Goal: Task Accomplishment & Management: Use online tool/utility

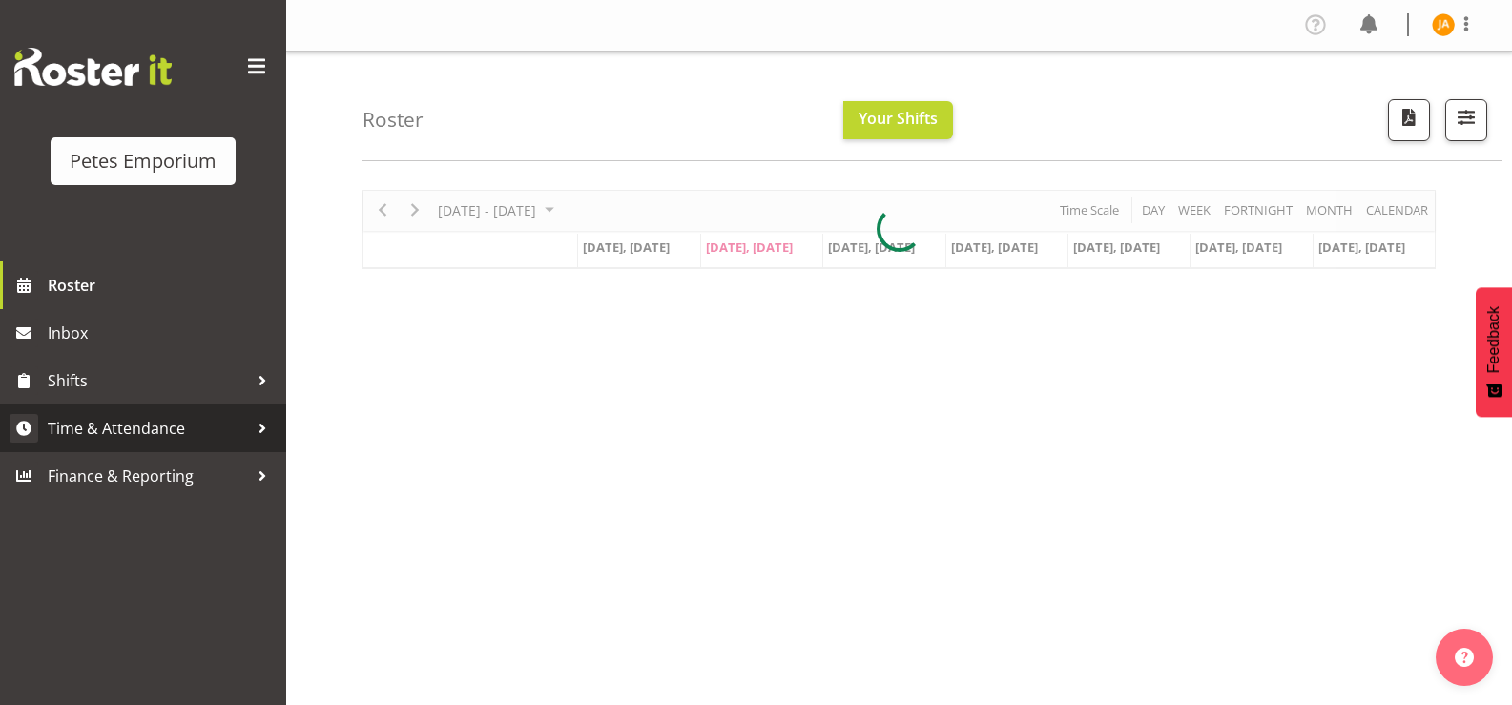
click at [175, 421] on span "Time & Attendance" at bounding box center [148, 428] width 200 height 29
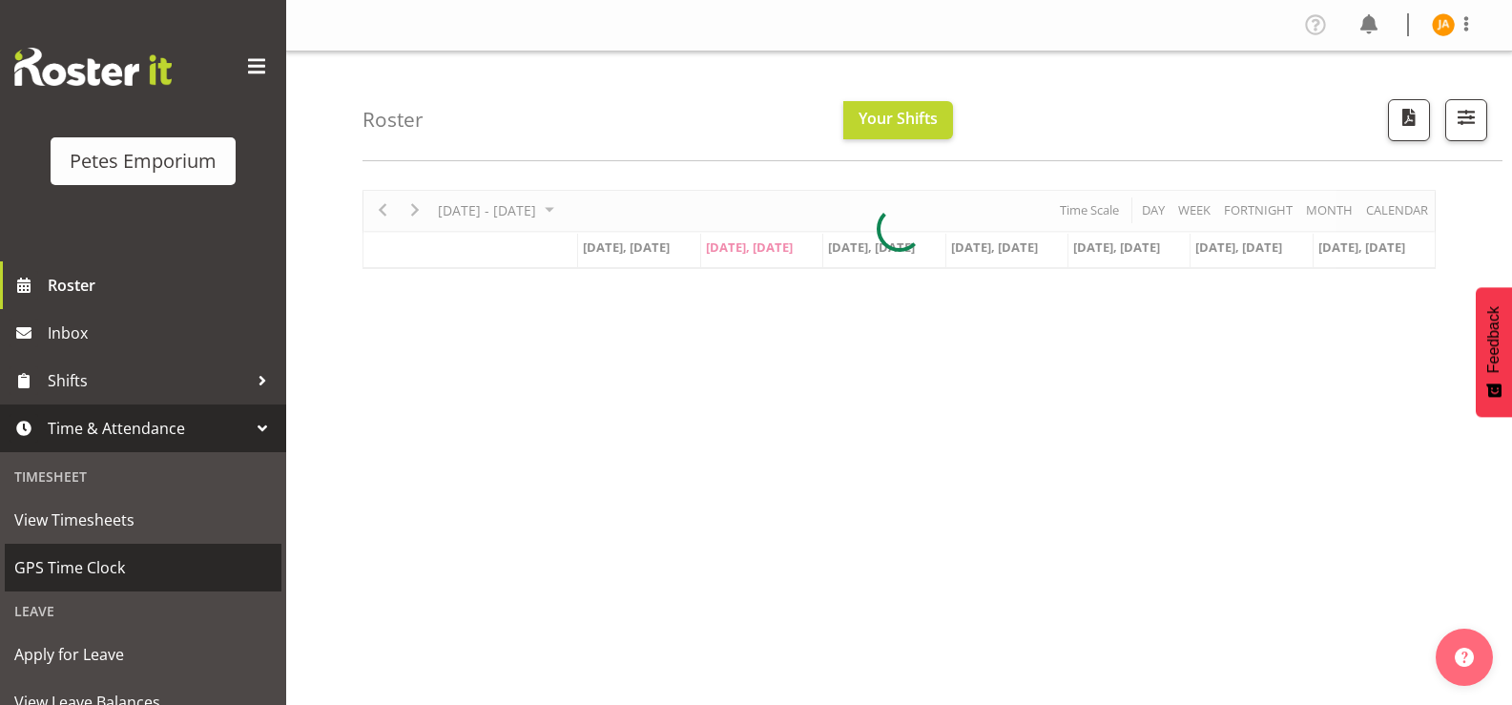
click at [91, 571] on span "GPS Time Clock" at bounding box center [142, 567] width 257 height 29
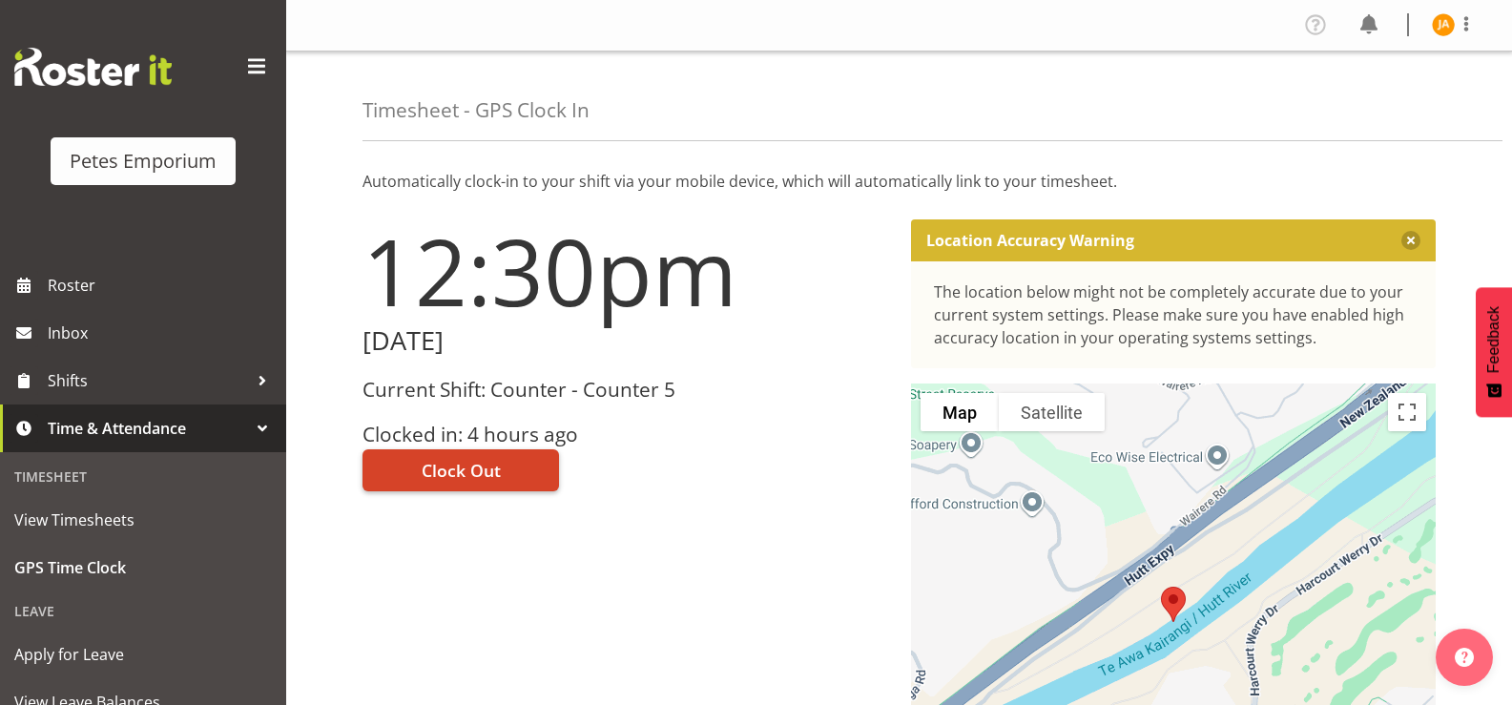
click at [482, 476] on span "Clock Out" at bounding box center [461, 470] width 79 height 25
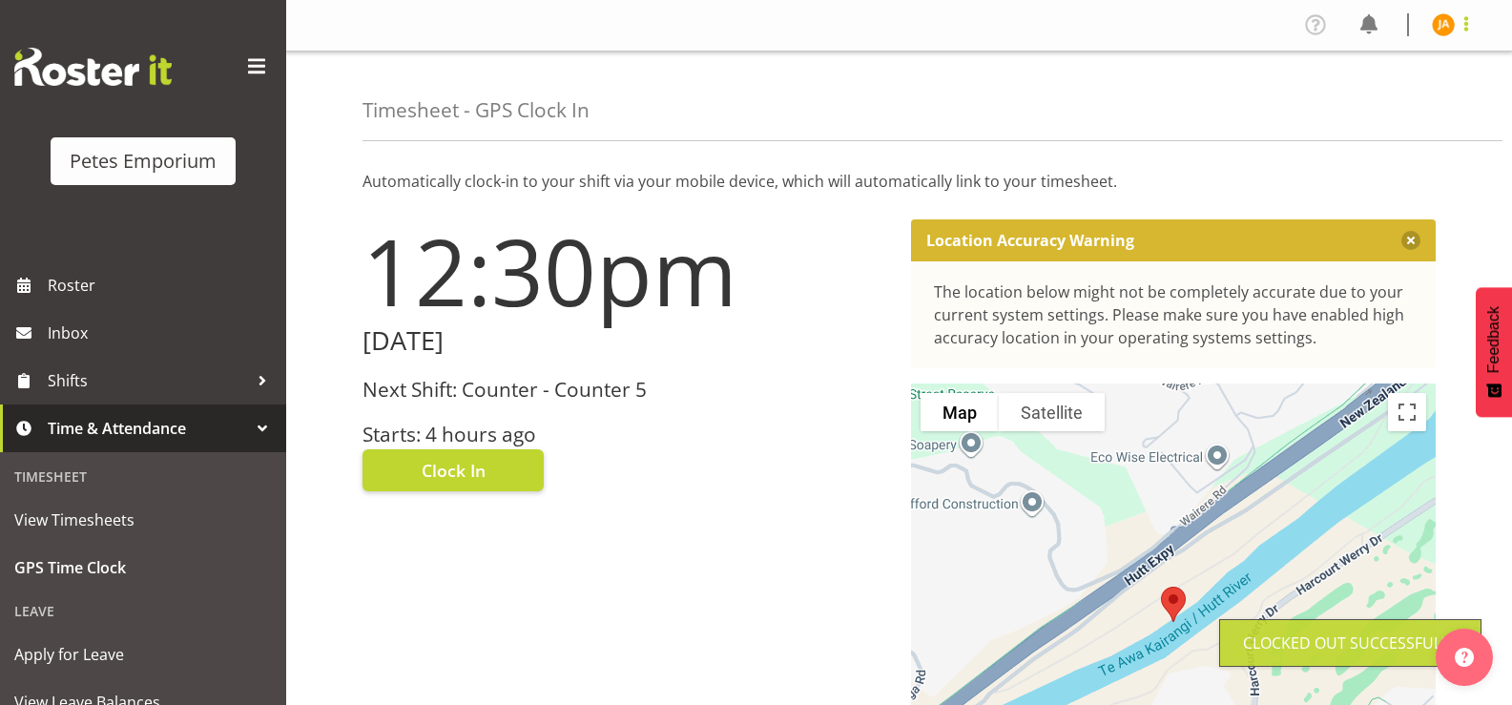
click at [1463, 28] on span at bounding box center [1465, 23] width 23 height 23
click at [1371, 109] on link "Log Out" at bounding box center [1385, 100] width 183 height 34
